Goal: Information Seeking & Learning: Learn about a topic

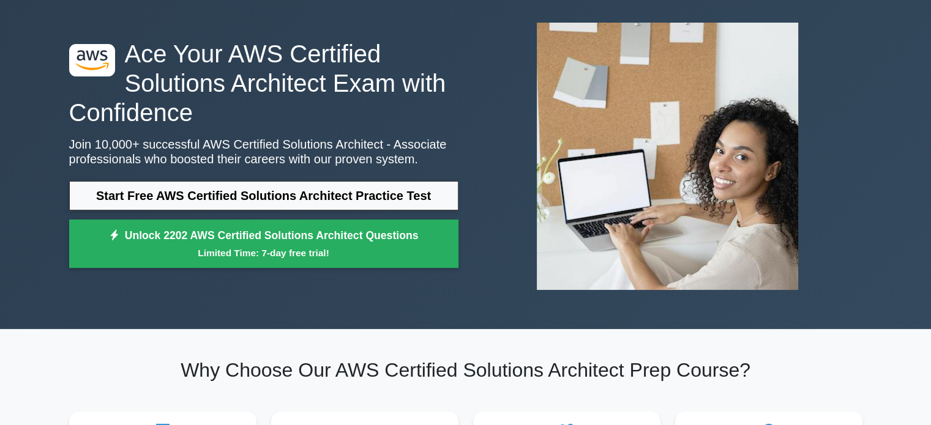
scroll to position [56, 0]
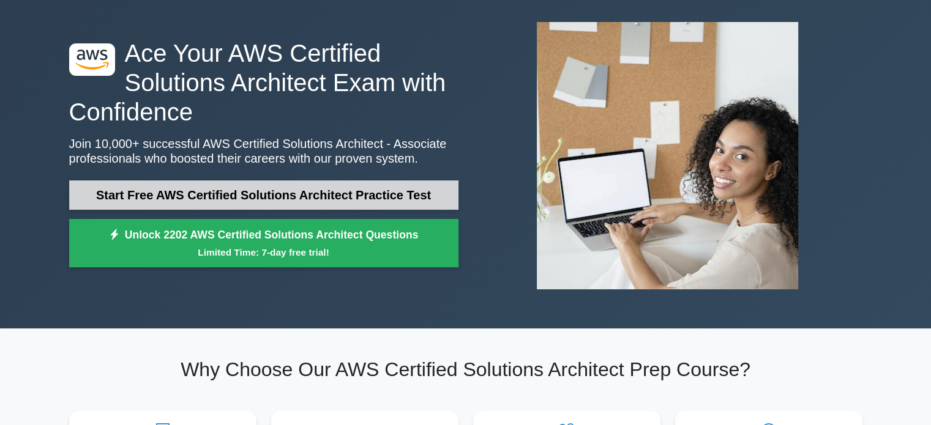
click at [294, 199] on link "Start Free AWS Certified Solutions Architect Practice Test" at bounding box center [263, 195] width 389 height 29
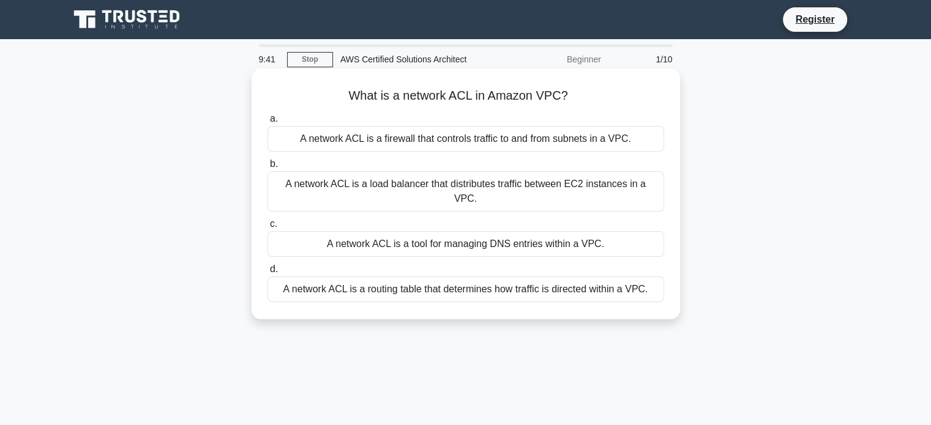
click at [367, 148] on div "A network ACL is a firewall that controls traffic to and from subnets in a VPC." at bounding box center [466, 139] width 397 height 26
click at [268, 123] on input "a. A network ACL is a firewall that controls traffic to and from subnets in a V…" at bounding box center [268, 119] width 0 height 8
